Goal: Information Seeking & Learning: Learn about a topic

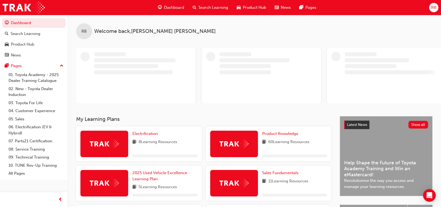
click at [159, 9] on span "guage-icon" at bounding box center [160, 7] width 4 height 7
click at [170, 7] on span "Dashboard" at bounding box center [174, 8] width 20 height 6
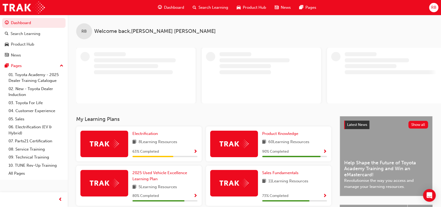
click at [168, 6] on span "Dashboard" at bounding box center [174, 8] width 20 height 6
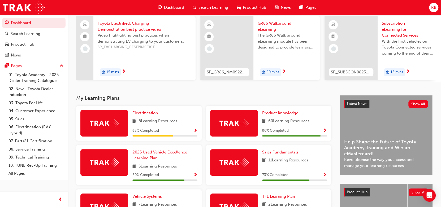
scroll to position [71, 0]
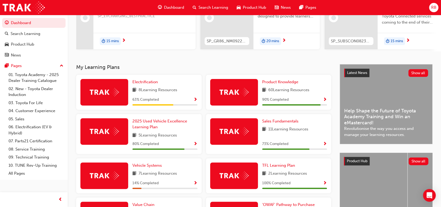
click at [322, 101] on div "90 % Completed" at bounding box center [294, 100] width 65 height 7
click at [324, 102] on span "Show Progress" at bounding box center [325, 100] width 4 height 5
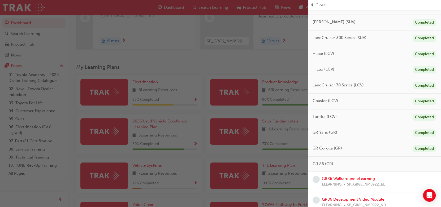
scroll to position [318, 0]
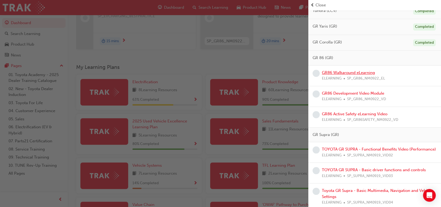
click at [352, 72] on link "GR86 Walkaround eLearning" at bounding box center [348, 72] width 53 height 5
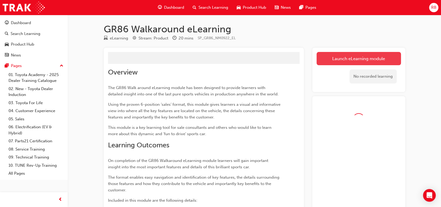
click at [339, 61] on button "Launch eLearning module" at bounding box center [358, 58] width 84 height 13
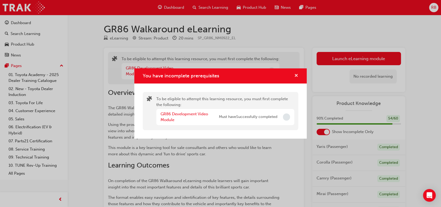
click at [296, 75] on span "cross-icon" at bounding box center [296, 76] width 4 height 5
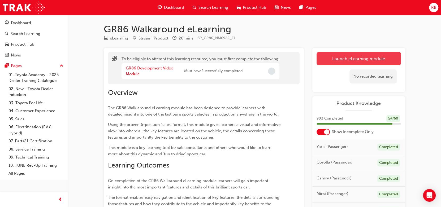
click at [328, 65] on button "Launch eLearning module" at bounding box center [358, 58] width 84 height 13
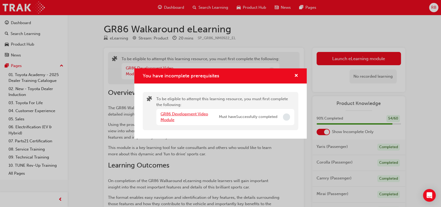
click at [189, 114] on link "GR86 Development Video Module" at bounding box center [184, 117] width 47 height 11
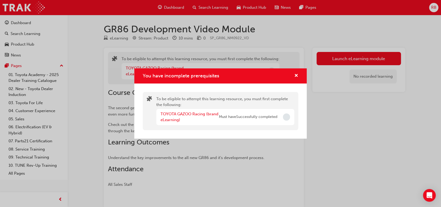
click at [203, 116] on div "TOYOTA GAZOO Racing (brand eLearning)" at bounding box center [190, 117] width 58 height 12
click at [205, 113] on link "TOYOTA GAZOO Racing (brand eLearning)" at bounding box center [190, 117] width 58 height 11
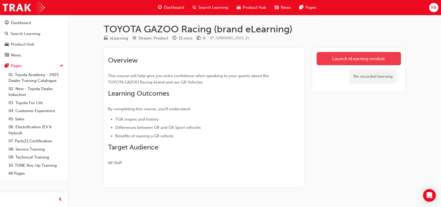
click at [357, 62] on link "Launch eLearning module" at bounding box center [358, 58] width 84 height 13
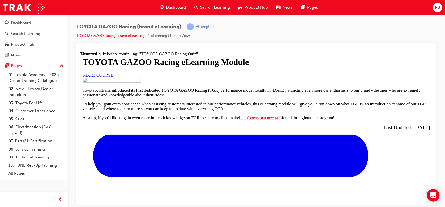
scroll to position [32, 0]
click at [113, 77] on span "START COURSE" at bounding box center [97, 75] width 31 height 5
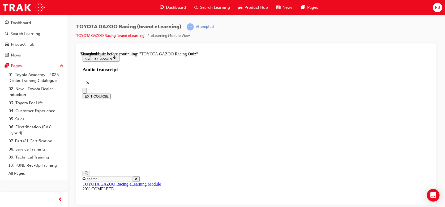
scroll to position [1882, 0]
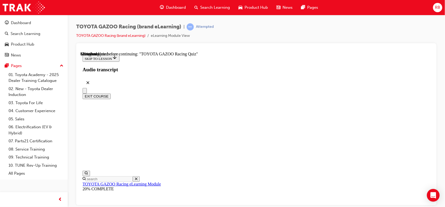
drag, startPoint x: 287, startPoint y: 195, endPoint x: 284, endPoint y: 194, distance: 3.1
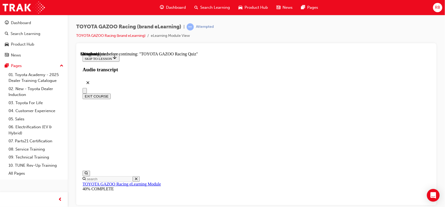
scroll to position [453, 0]
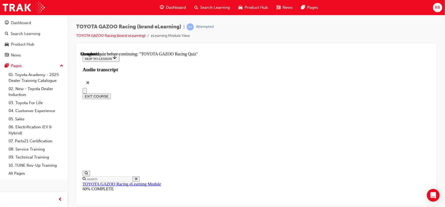
radio input "true"
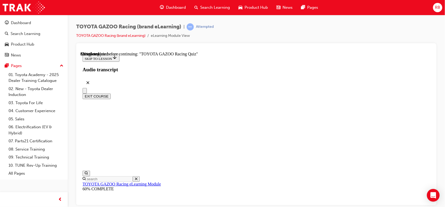
scroll to position [71, 0]
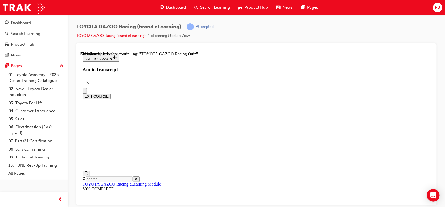
radio input "true"
click at [284, 205] on div "TOYOTA GAZOO Racing (brand eLearning) | Attempted TOYOTA GAZOO Racing (brand eL…" at bounding box center [222, 103] width 445 height 207
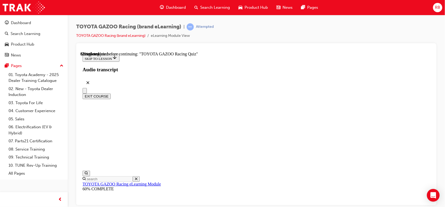
radio input "true"
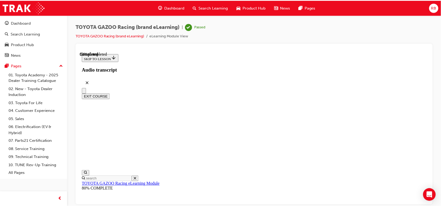
scroll to position [578, 0]
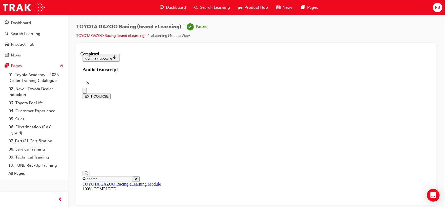
click at [179, 9] on span "Dashboard" at bounding box center [176, 8] width 20 height 6
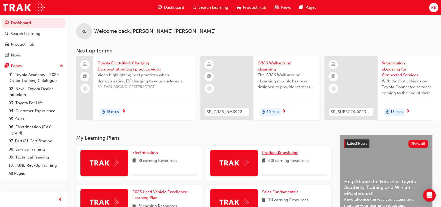
click at [288, 155] on span "Product Knowledge" at bounding box center [280, 152] width 36 height 5
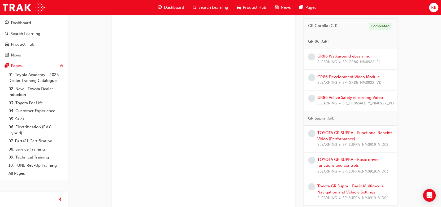
scroll to position [354, 0]
click at [338, 54] on link "GR86 Walkaround eLearning" at bounding box center [343, 55] width 53 height 5
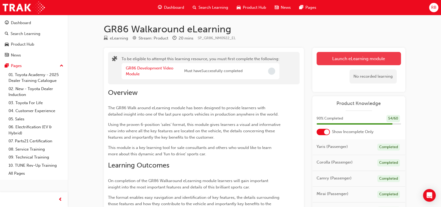
click at [367, 56] on button "Launch eLearning module" at bounding box center [358, 58] width 84 height 13
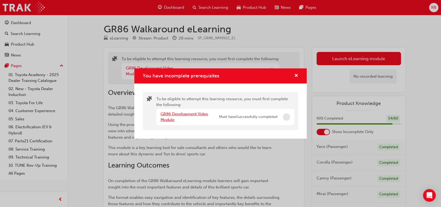
click at [198, 115] on link "GR86 Development Video Module" at bounding box center [184, 117] width 47 height 11
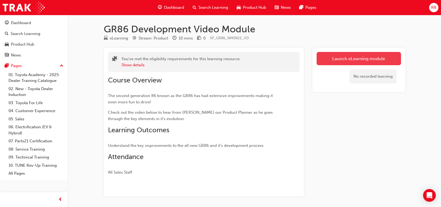
click at [355, 56] on link "Launch eLearning module" at bounding box center [358, 58] width 84 height 13
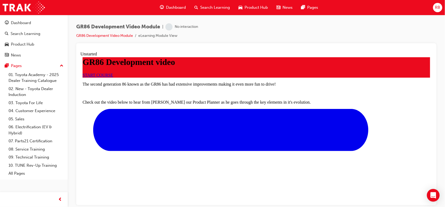
scroll to position [35, 0]
click at [113, 77] on link "START COURSE" at bounding box center [97, 75] width 31 height 5
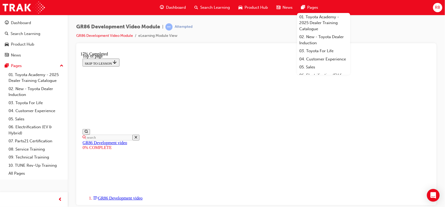
click at [231, 29] on div "GR86 Development Video Module | Attempted GR86 Development Video Module eLearni…" at bounding box center [256, 33] width 360 height 20
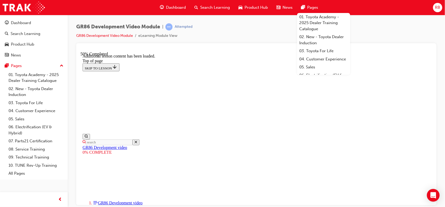
scroll to position [257, 0]
drag, startPoint x: 398, startPoint y: 96, endPoint x: 395, endPoint y: 96, distance: 2.9
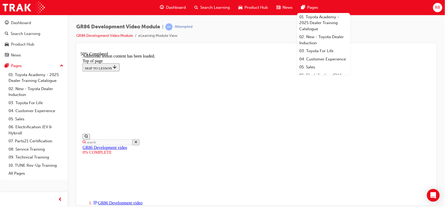
scroll to position [38, 0]
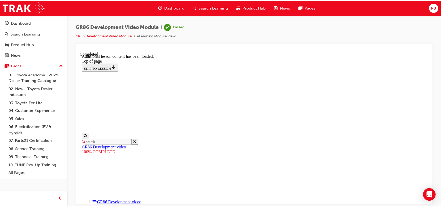
scroll to position [415, 0]
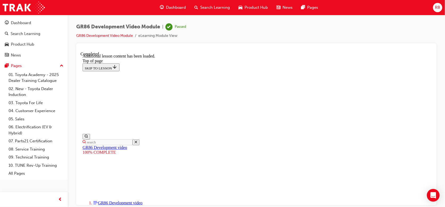
click at [179, 8] on span "Dashboard" at bounding box center [176, 8] width 20 height 6
